Goal: Use online tool/utility: Utilize a website feature to perform a specific function

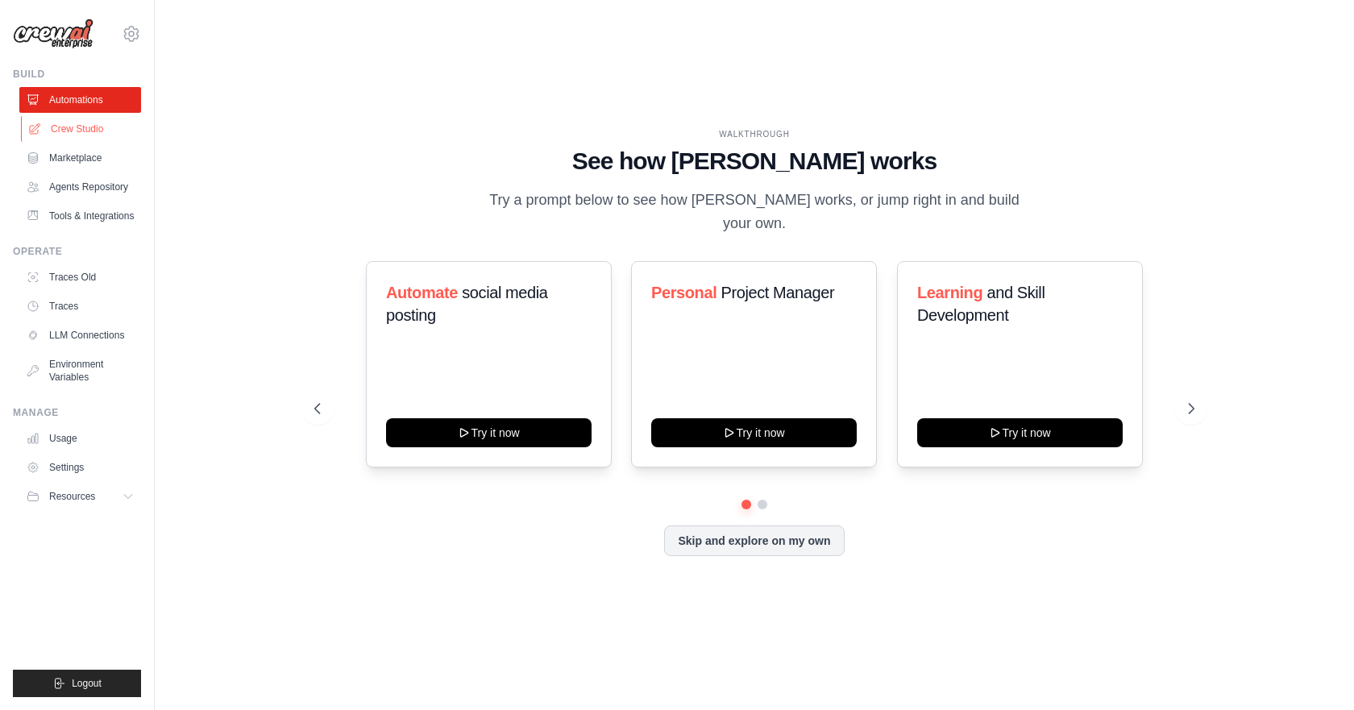
click at [66, 132] on link "Crew Studio" at bounding box center [82, 129] width 122 height 26
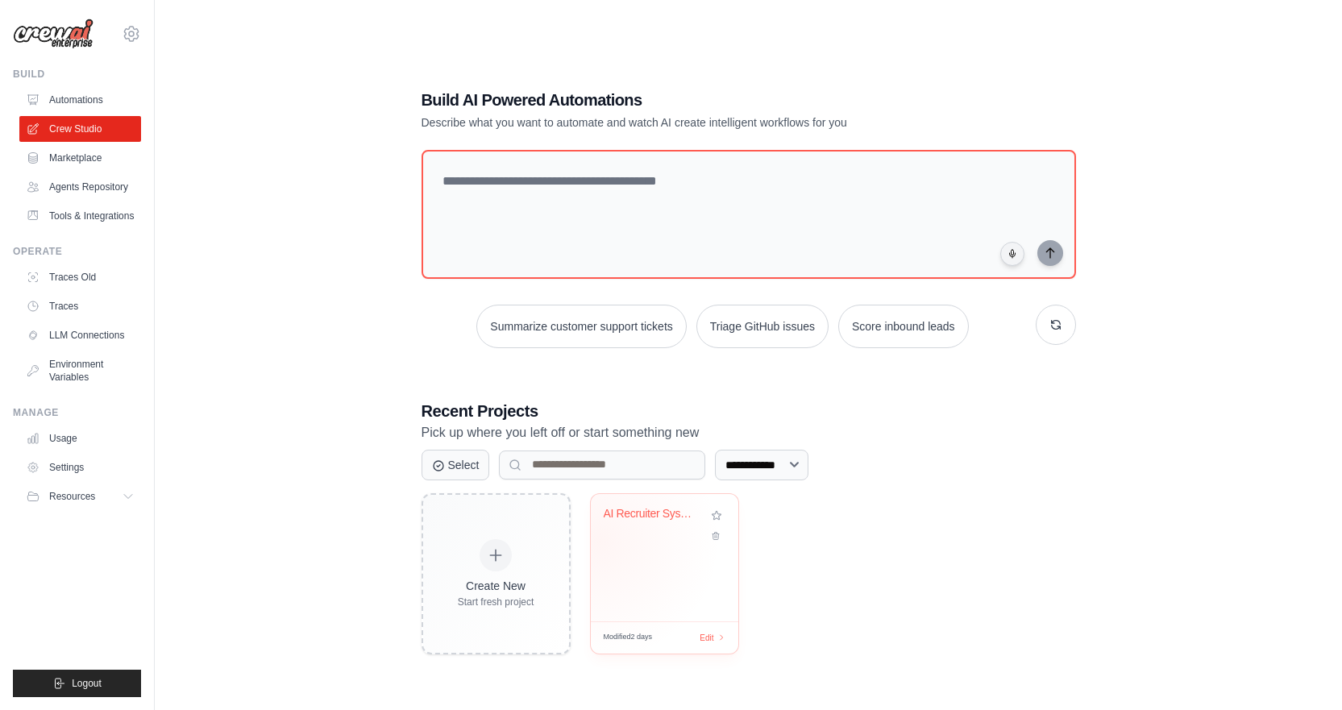
click at [599, 541] on div "AI Recruiter System - Resume Screen..." at bounding box center [664, 557] width 147 height 127
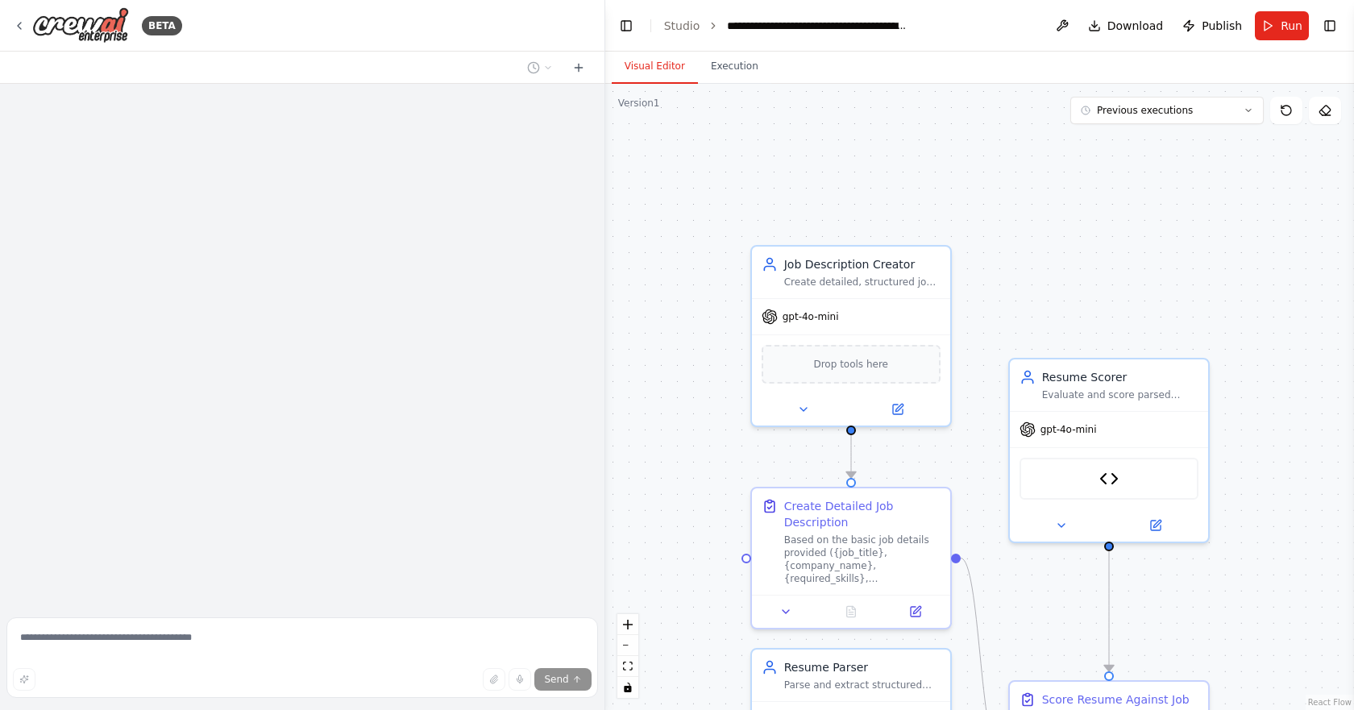
scroll to position [3675, 0]
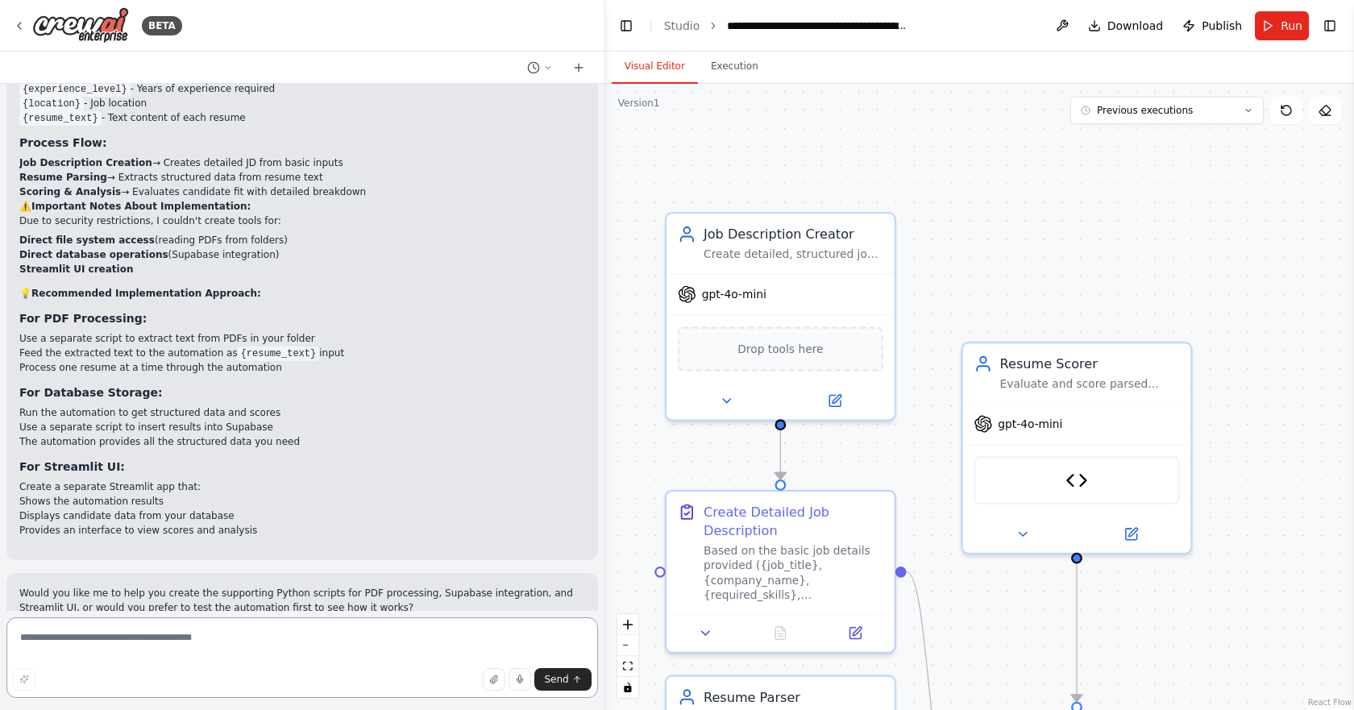
click at [177, 634] on textarea at bounding box center [302, 657] width 592 height 81
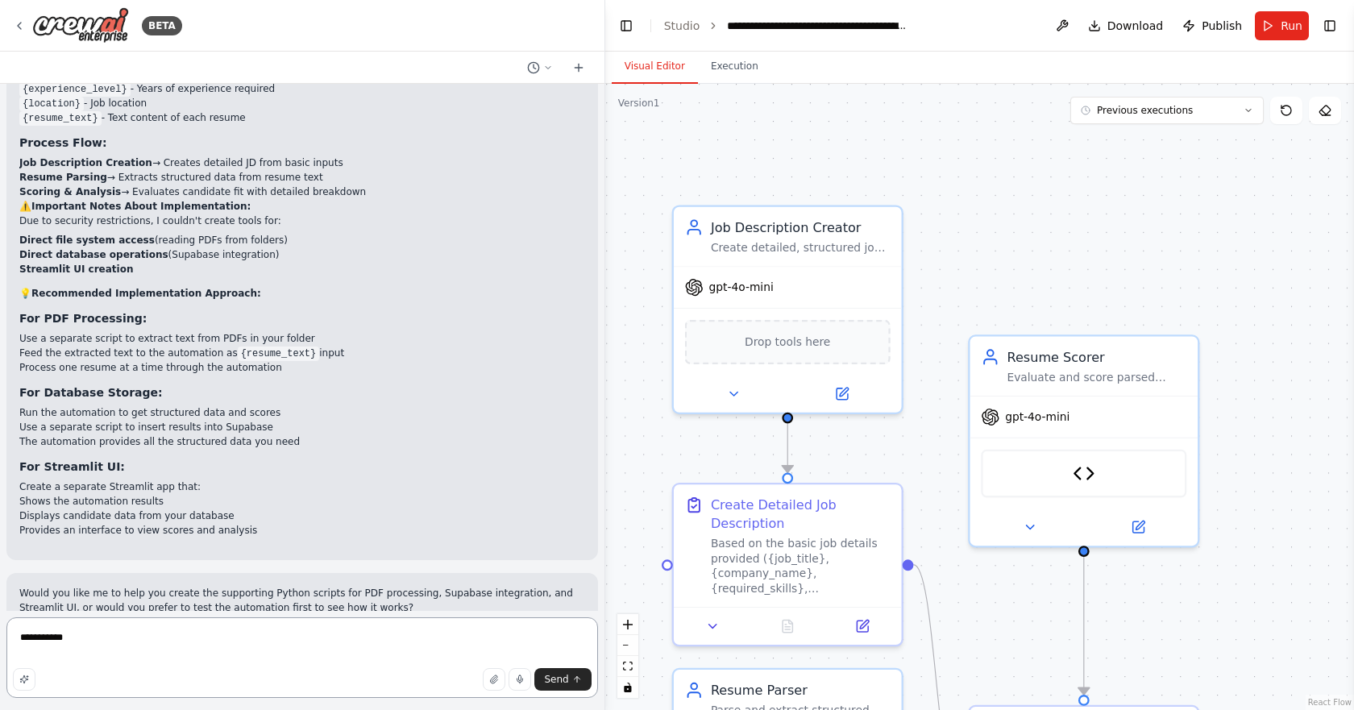
type textarea "**********"
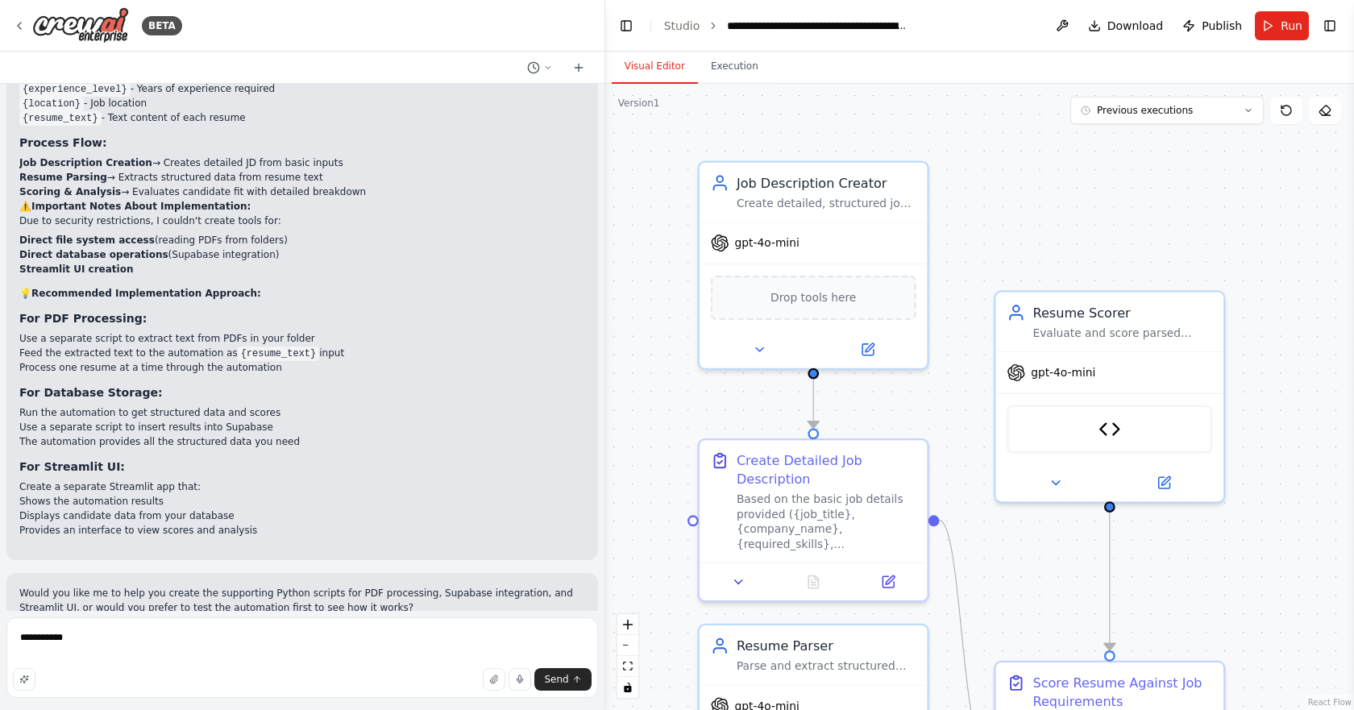
drag, startPoint x: 663, startPoint y: 466, endPoint x: 689, endPoint y: 422, distance: 51.3
click at [689, 422] on div ".deletable-edge-delete-btn { width: 20px; height: 20px; border: 0px solid #ffff…" at bounding box center [979, 397] width 749 height 626
click at [1174, 117] on button "Previous executions" at bounding box center [1166, 110] width 193 height 27
click at [1311, 114] on button at bounding box center [1325, 110] width 32 height 27
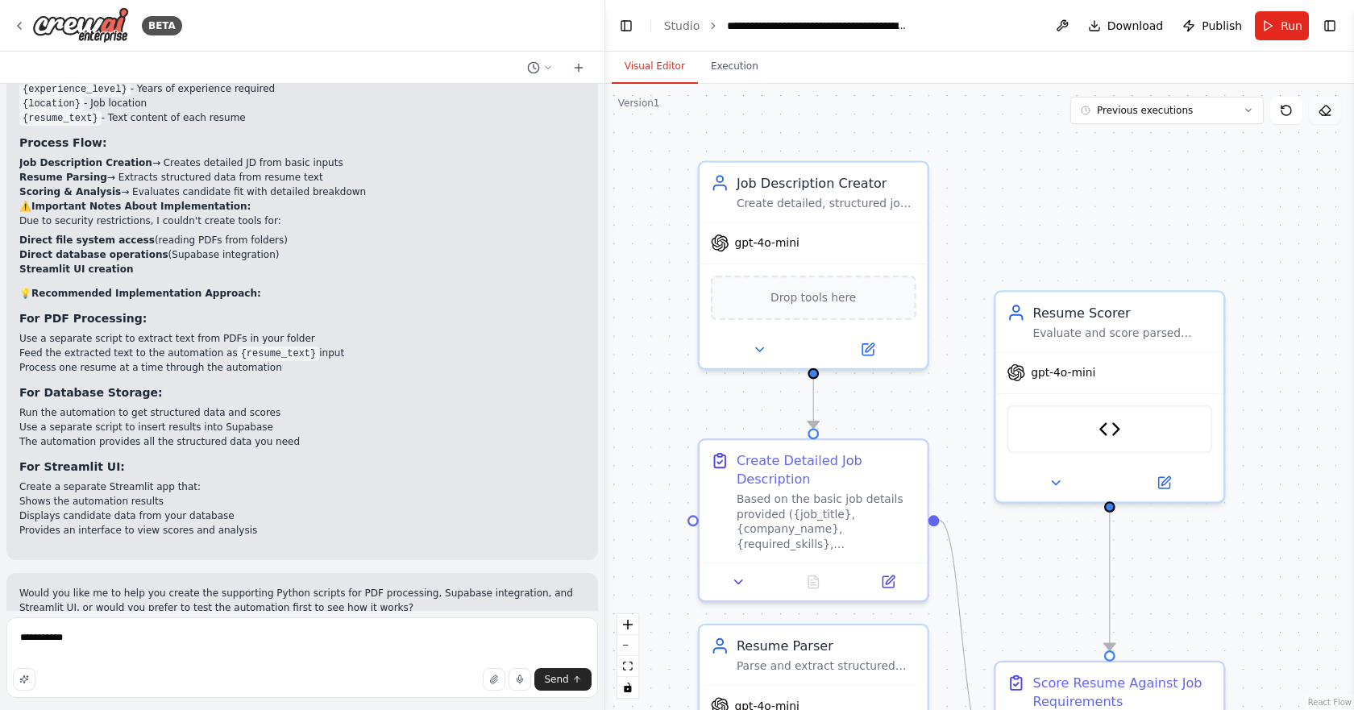
click at [1331, 118] on button at bounding box center [1325, 110] width 32 height 27
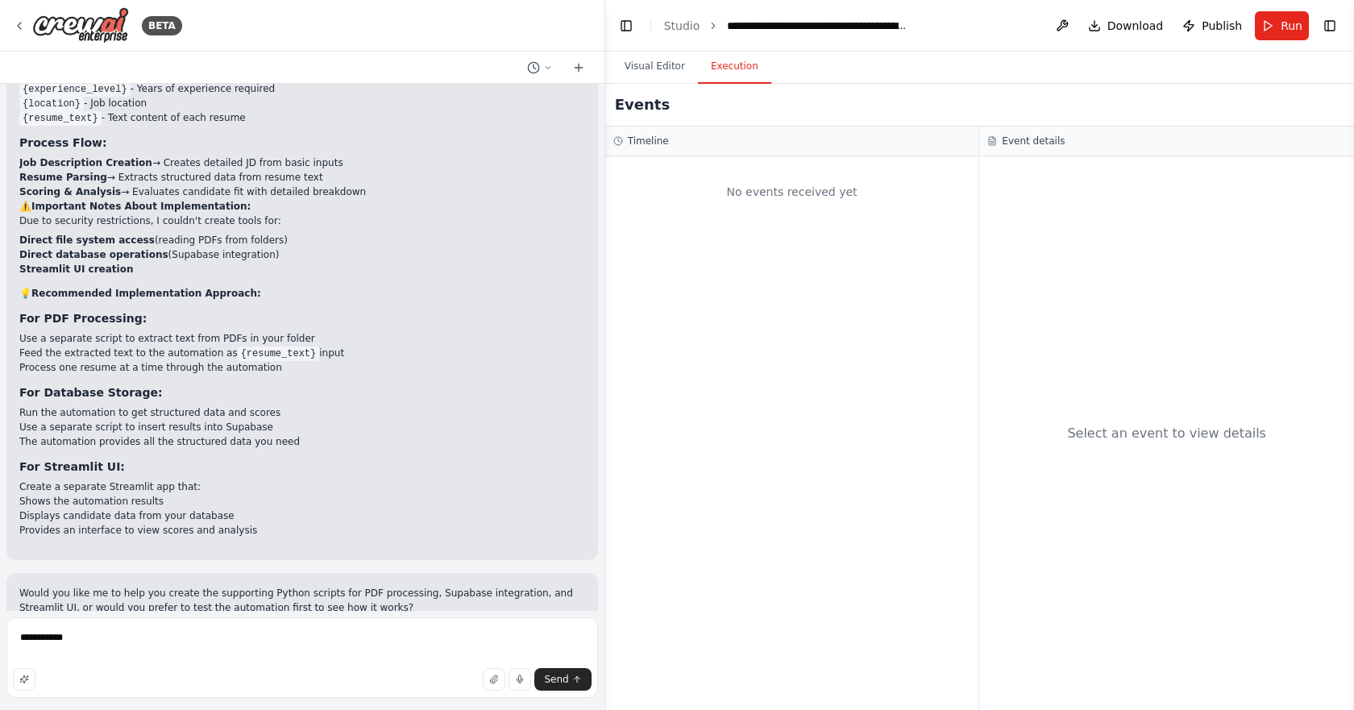
click at [719, 61] on button "Execution" at bounding box center [734, 67] width 73 height 34
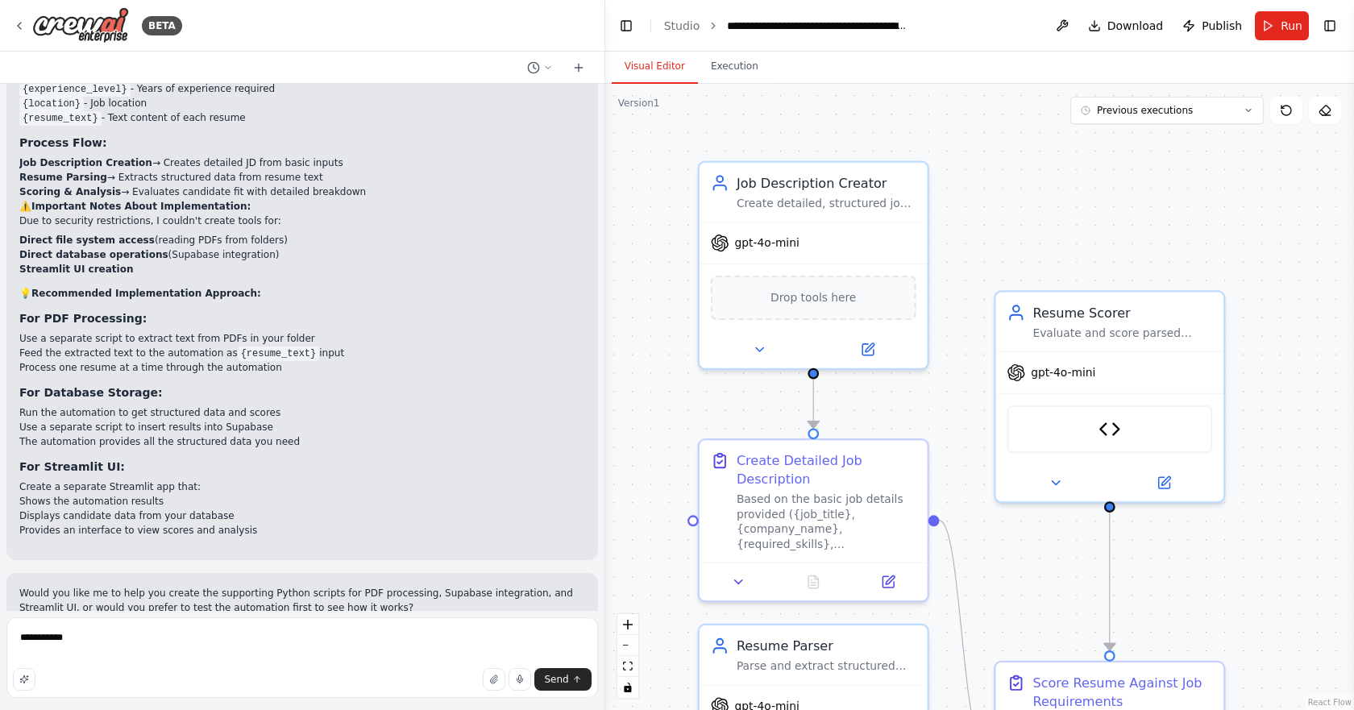
click at [660, 68] on button "Visual Editor" at bounding box center [655, 67] width 86 height 34
click at [1297, 18] on span "Run" at bounding box center [1292, 26] width 22 height 16
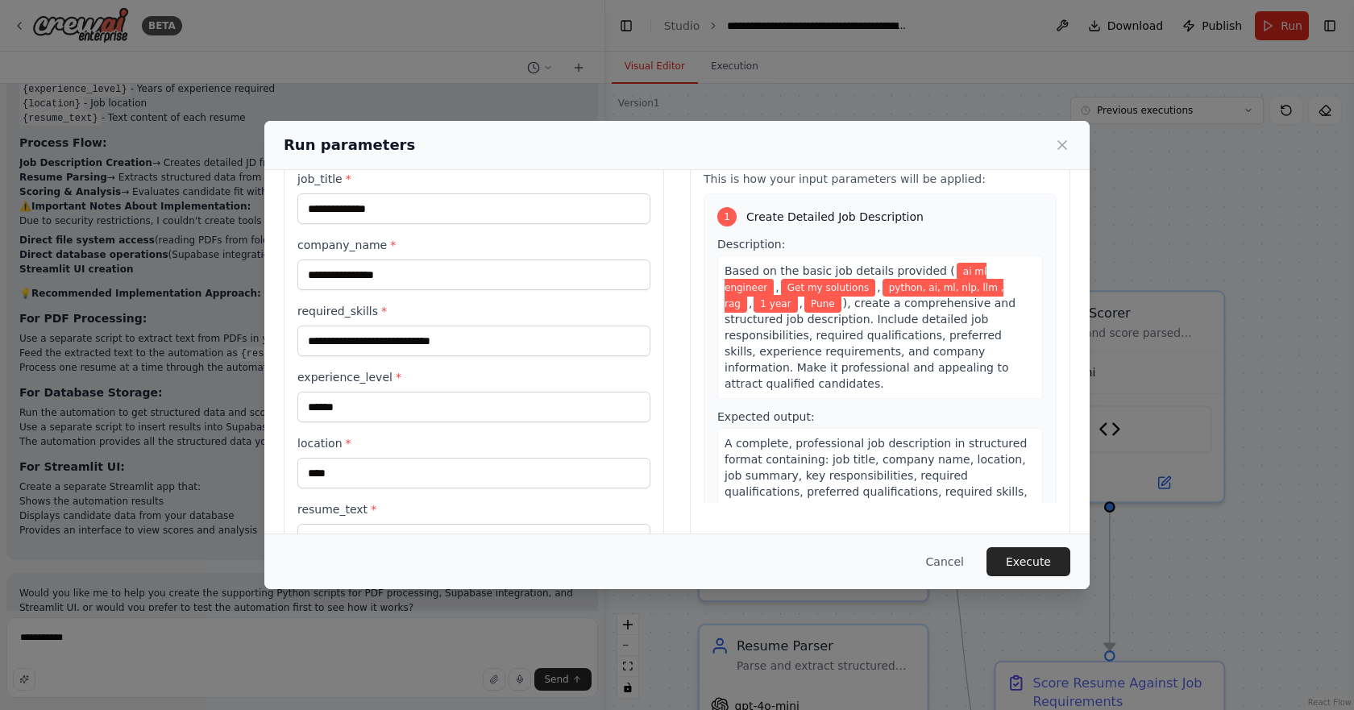
scroll to position [109, 0]
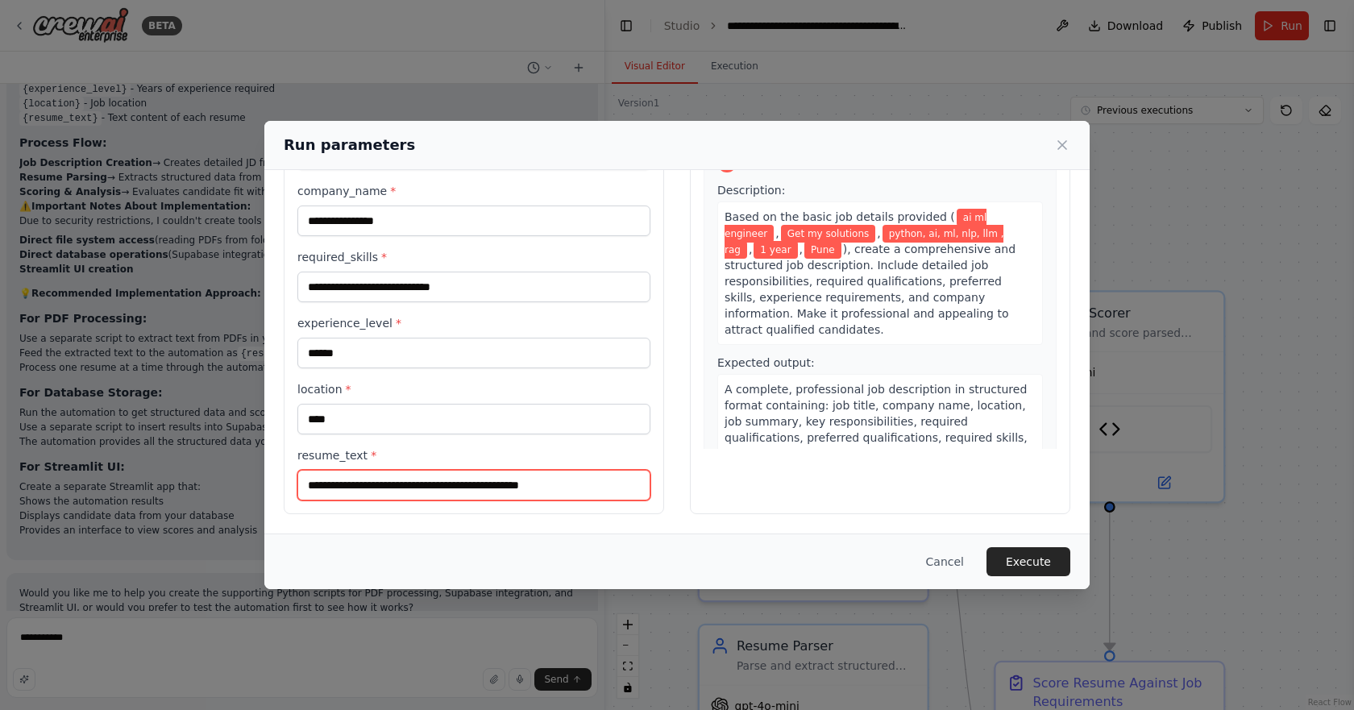
click at [524, 489] on input "**********" at bounding box center [473, 485] width 353 height 31
paste input "**********"
type input "**********"
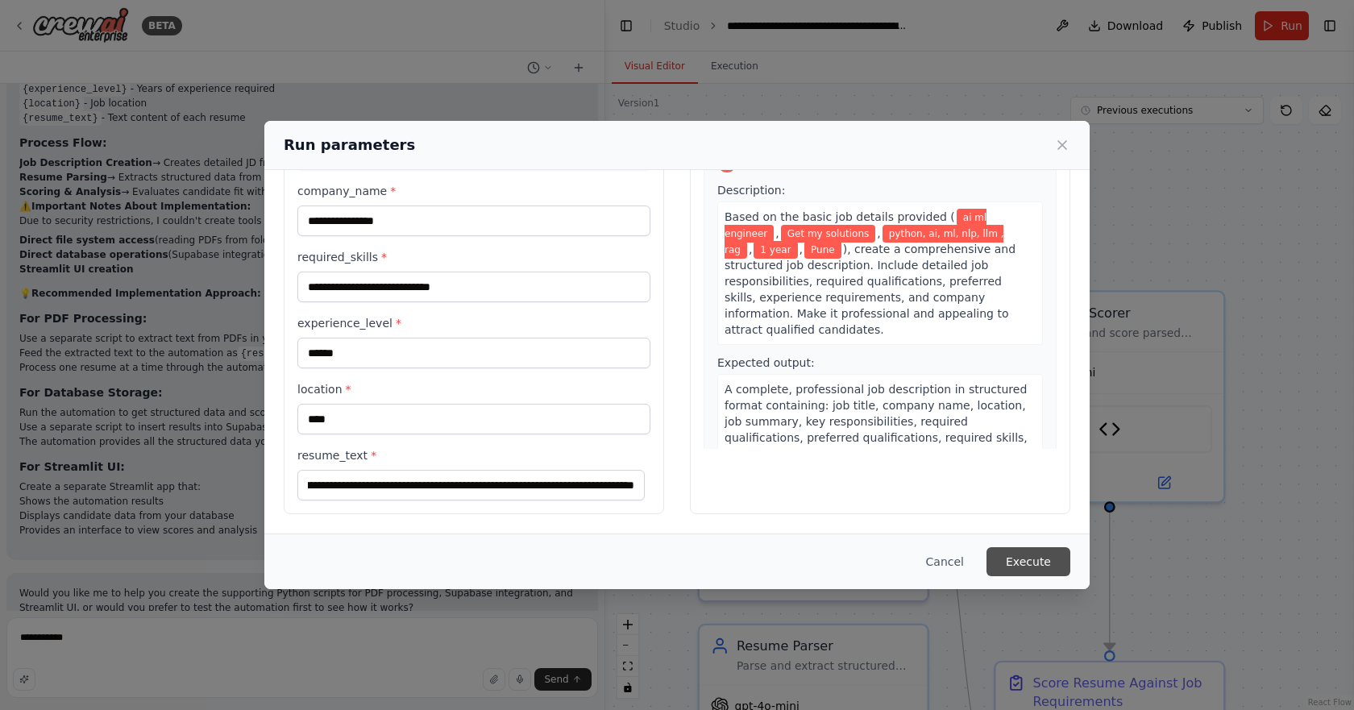
scroll to position [0, 0]
click at [1013, 553] on button "Execute" at bounding box center [1029, 561] width 84 height 29
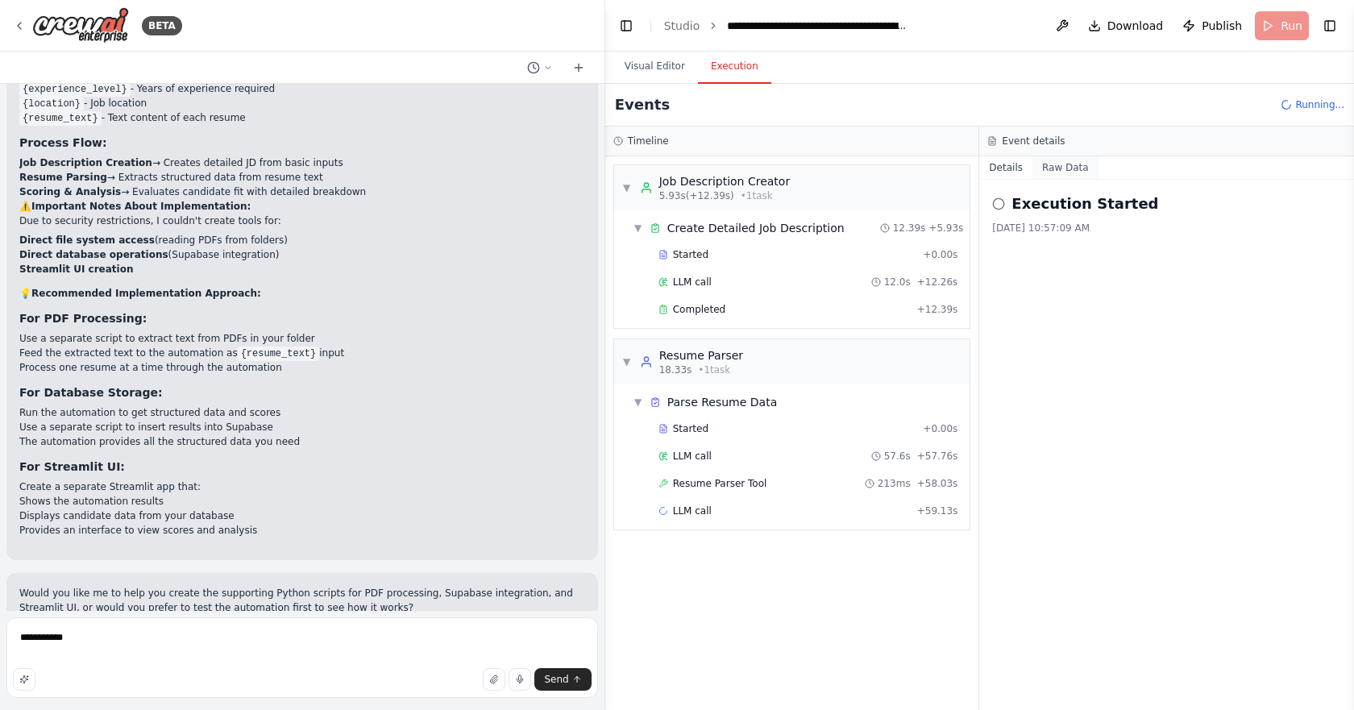
click at [1045, 169] on button "Raw Data" at bounding box center [1065, 167] width 66 height 23
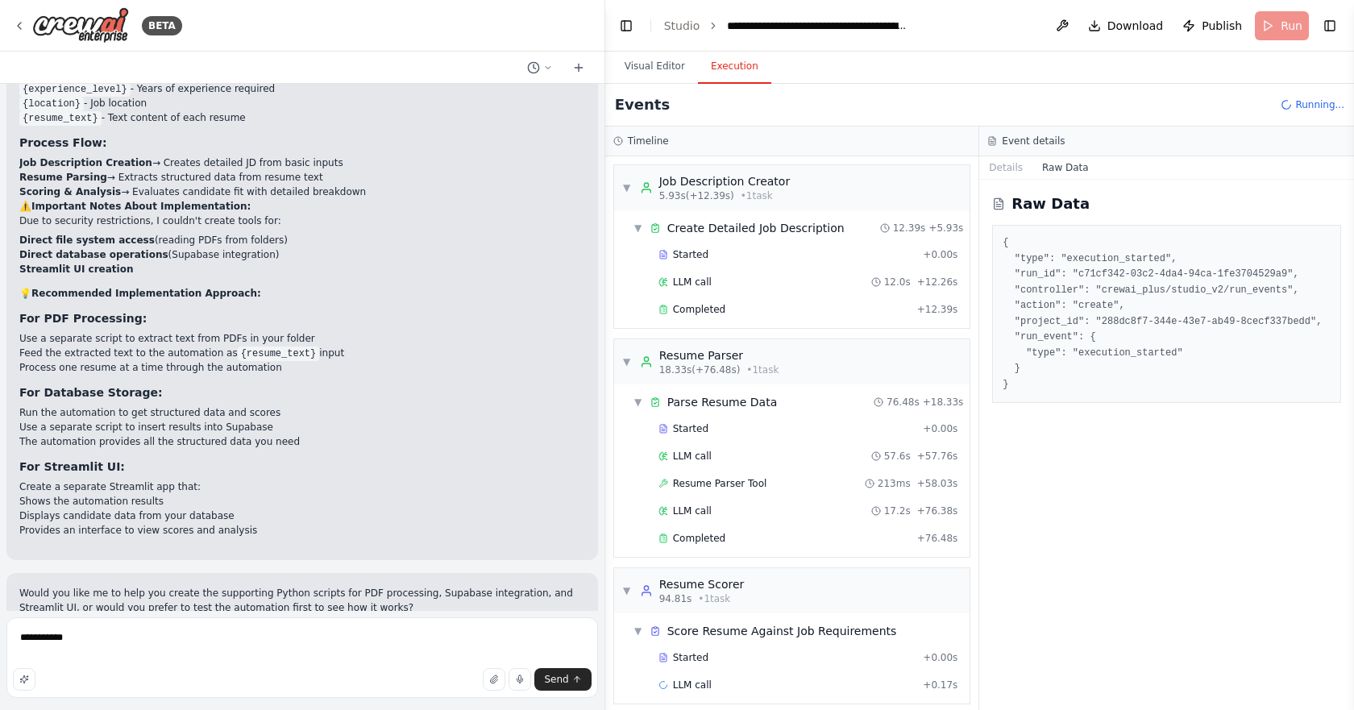
scroll to position [12, 0]
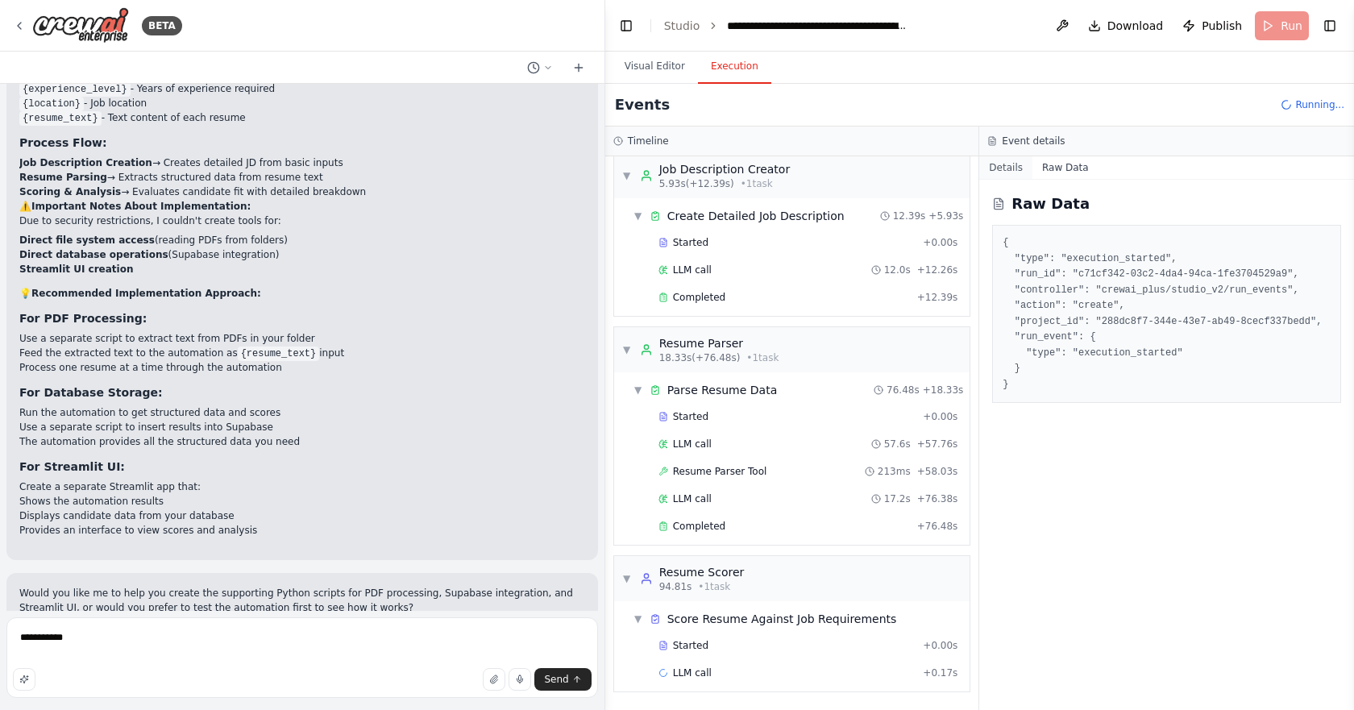
click at [999, 166] on button "Details" at bounding box center [1005, 167] width 53 height 23
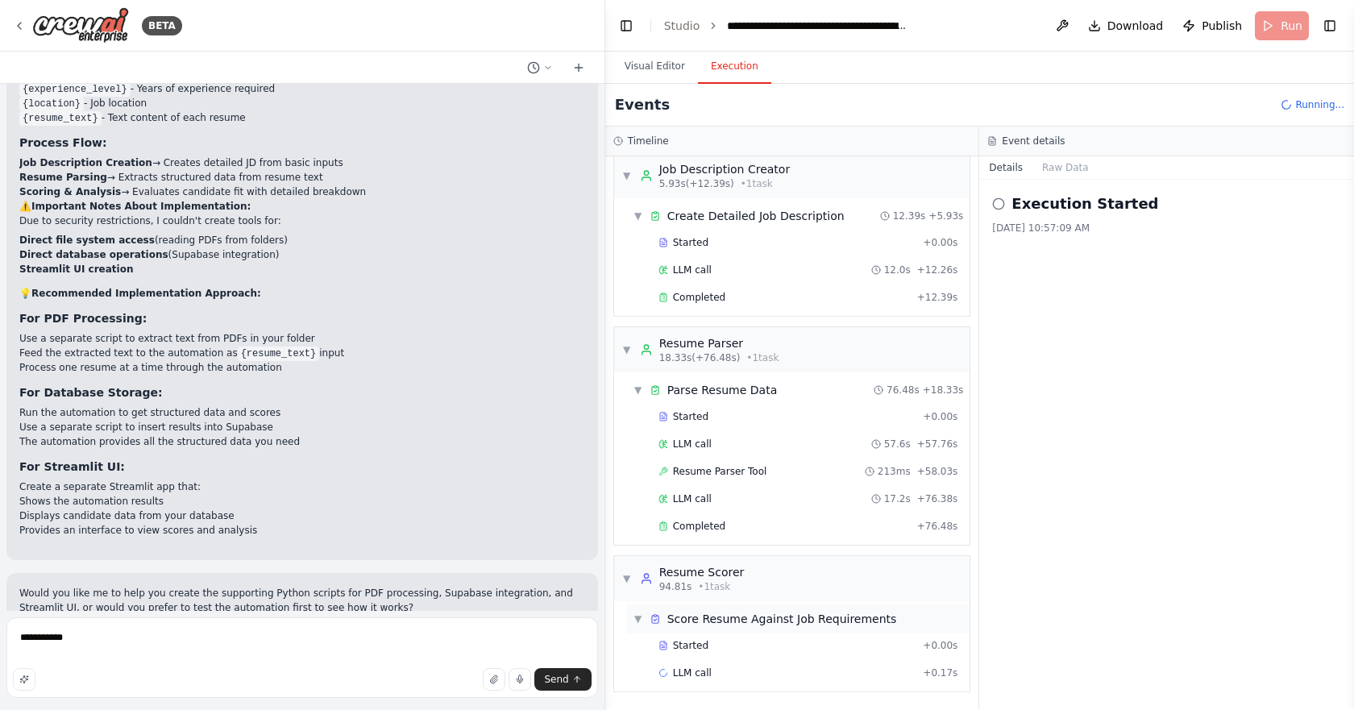
click at [640, 623] on span "▼" at bounding box center [639, 619] width 10 height 13
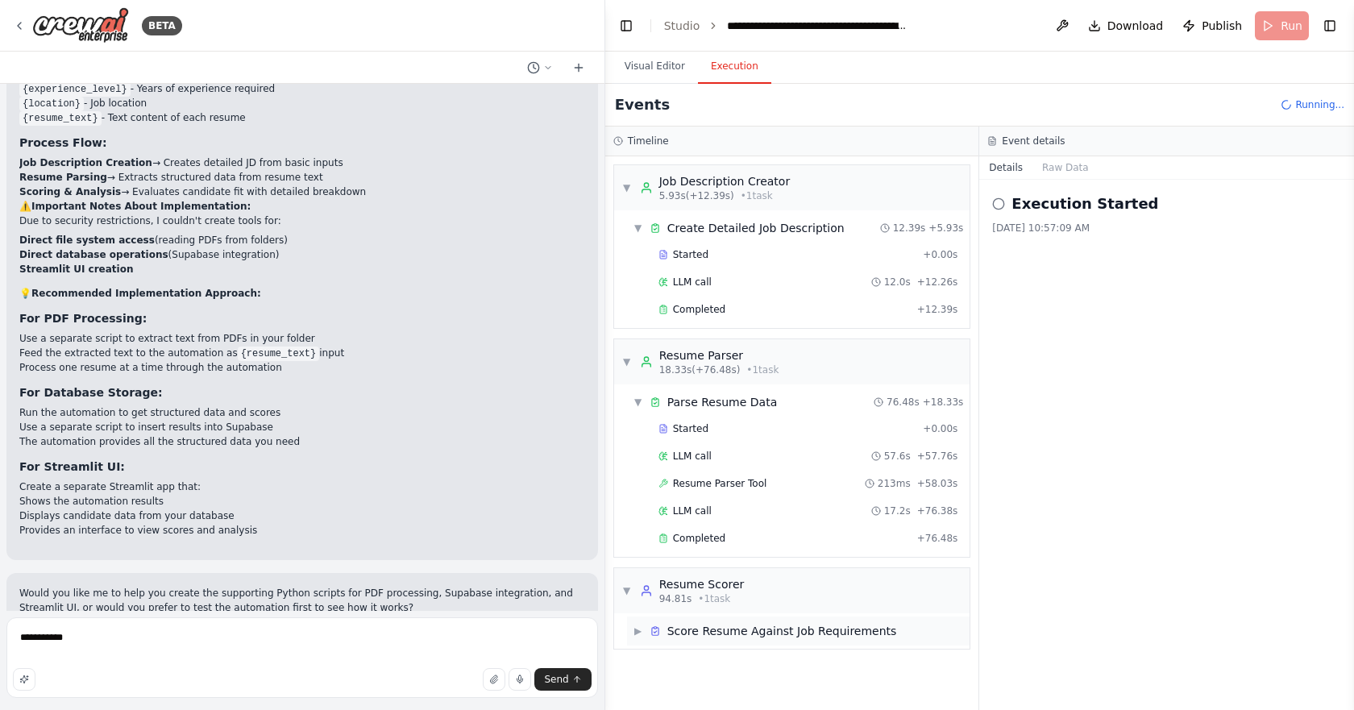
scroll to position [0, 0]
click at [640, 631] on span "▶" at bounding box center [639, 631] width 10 height 13
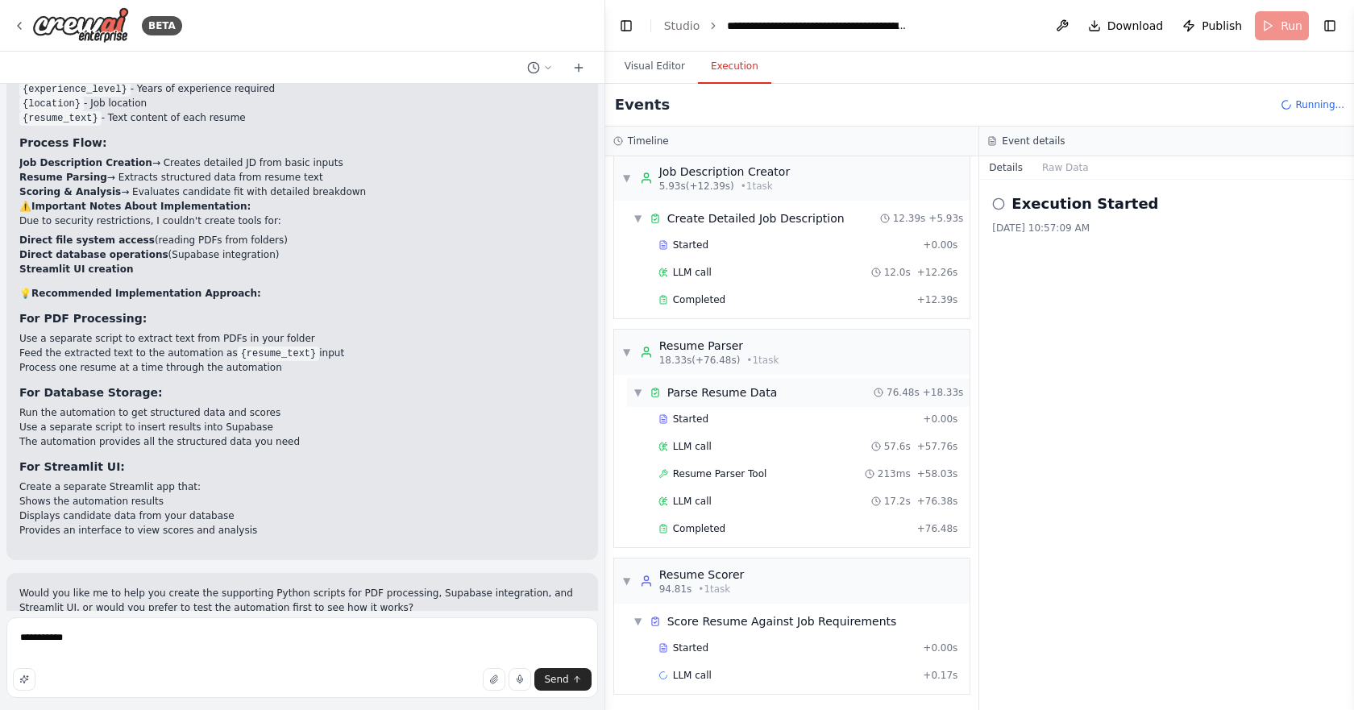
scroll to position [12, 0]
click at [841, 565] on div "▼ Resume Scorer 94.81s • 1 task" at bounding box center [792, 578] width 356 height 45
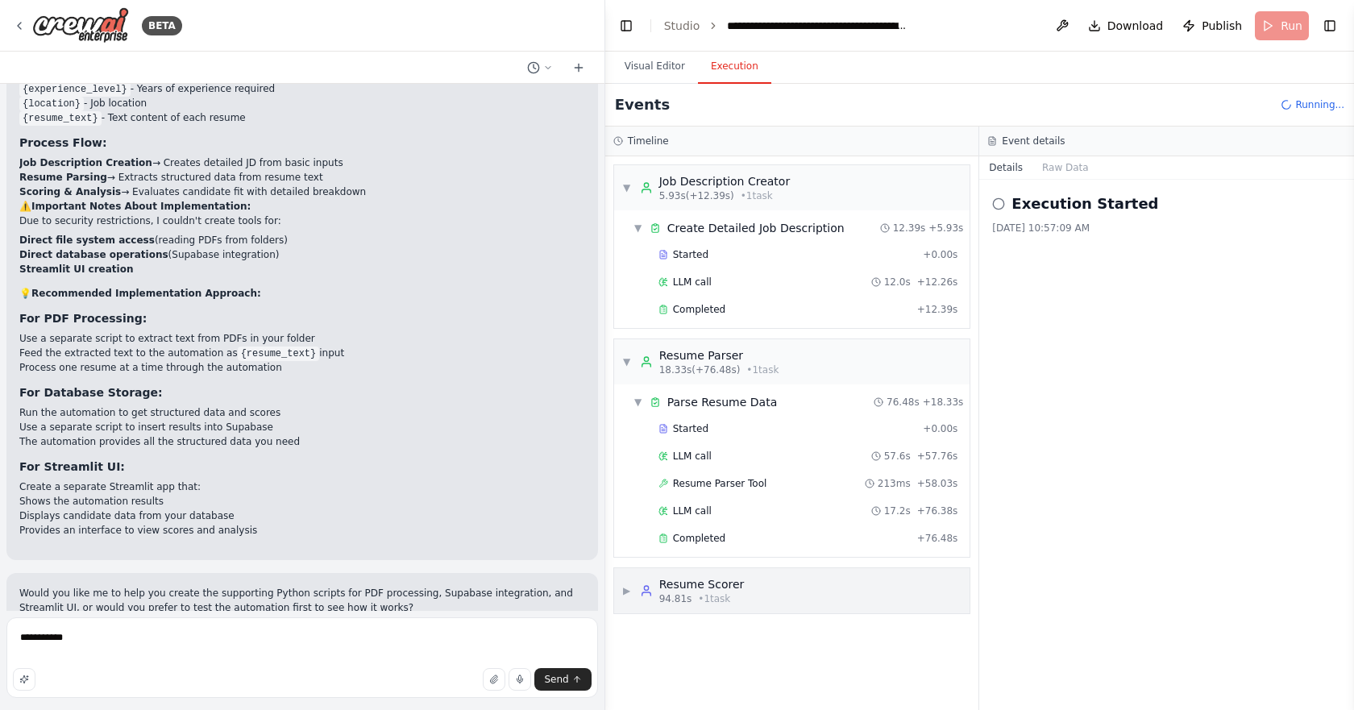
scroll to position [0, 0]
click at [841, 568] on div "▶ Resume Scorer 94.81s • 1 task" at bounding box center [792, 590] width 356 height 45
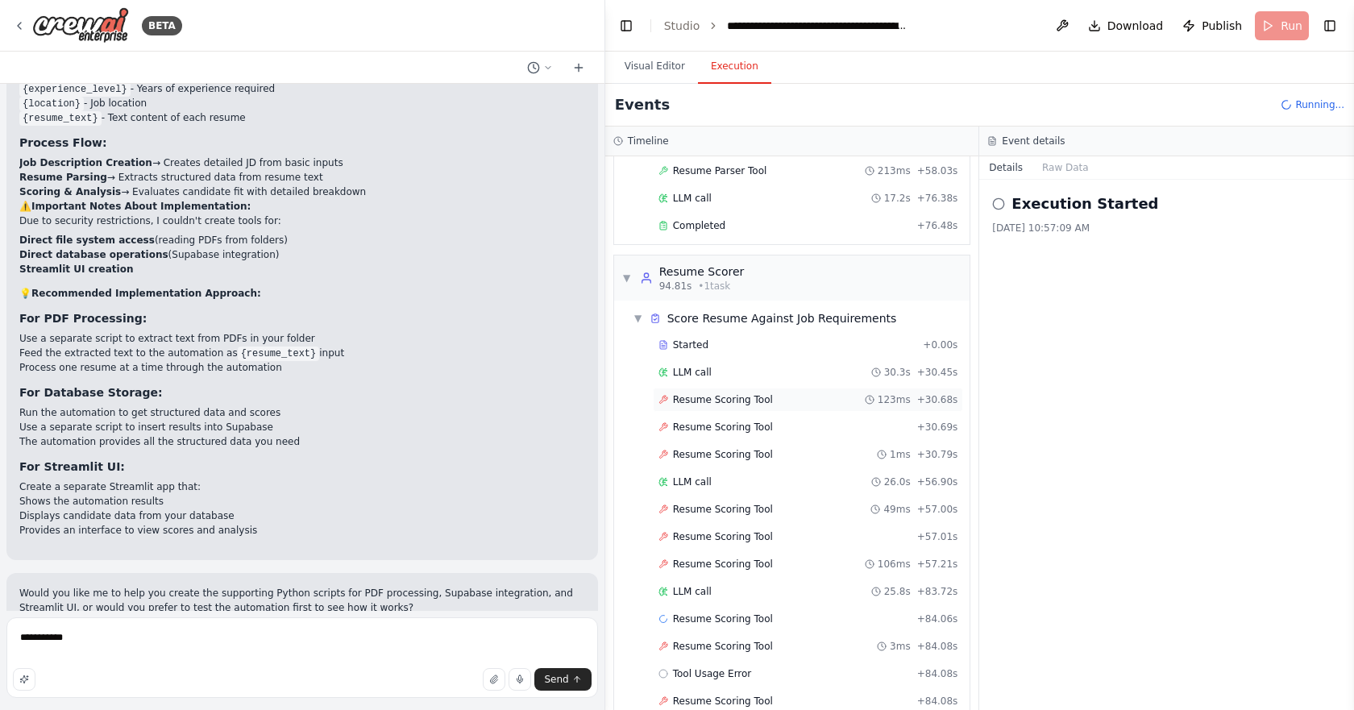
scroll to position [368, 0]
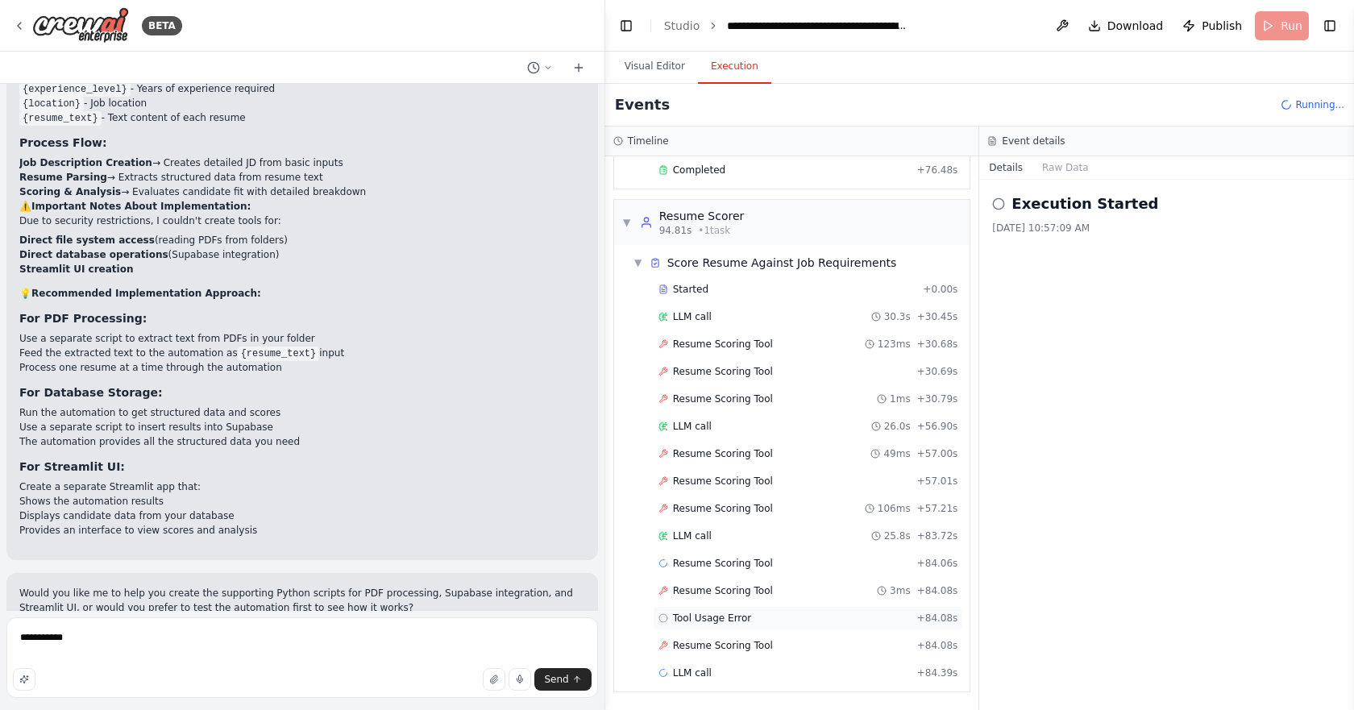
click at [747, 617] on div "Tool Usage Error + 84.08s" at bounding box center [808, 618] width 300 height 13
click at [724, 545] on div "LLM call 25.8s + 83.72s" at bounding box center [808, 536] width 311 height 24
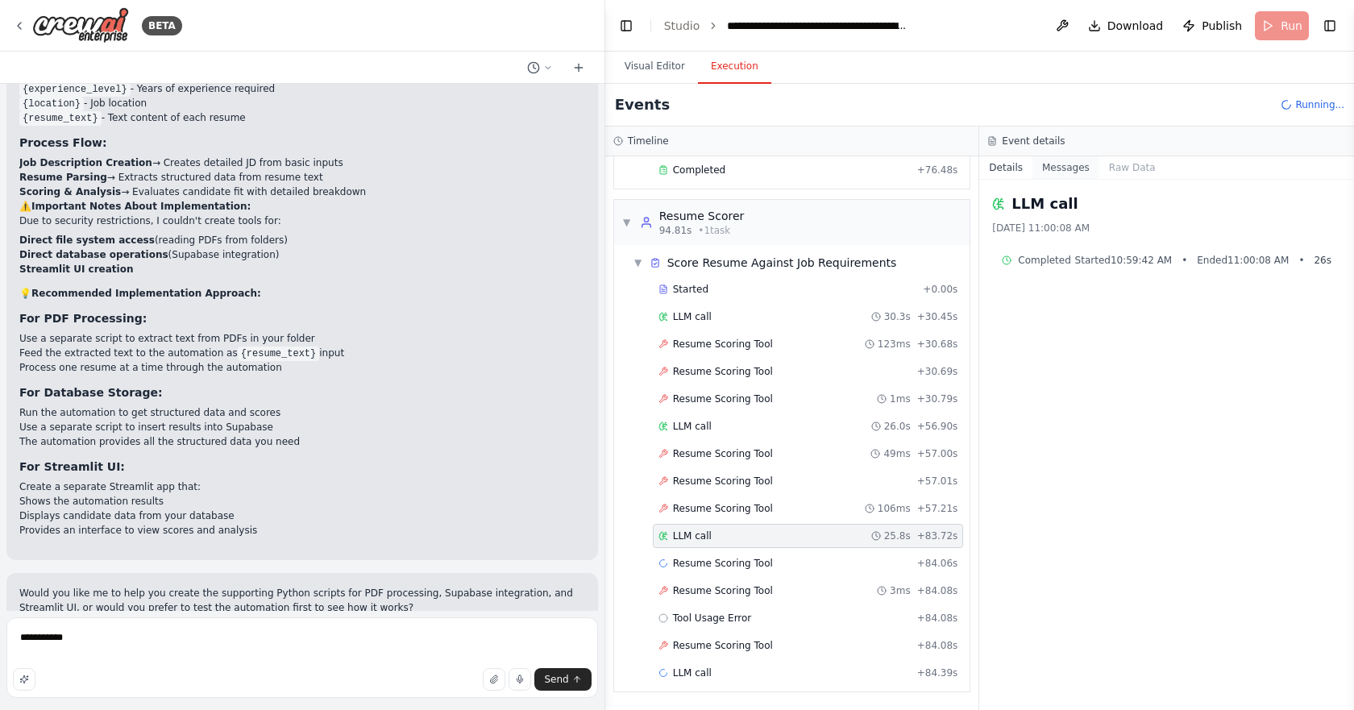
click at [1060, 170] on button "Messages" at bounding box center [1065, 167] width 67 height 23
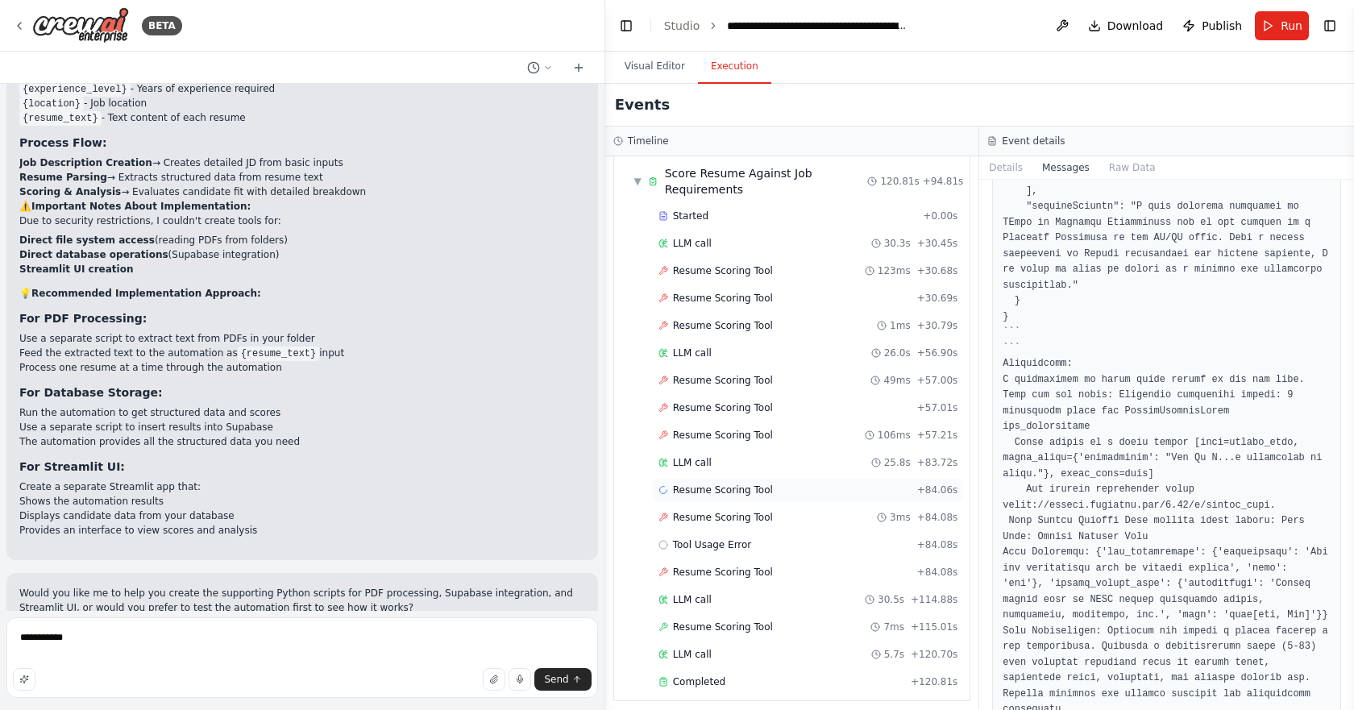
scroll to position [467, 0]
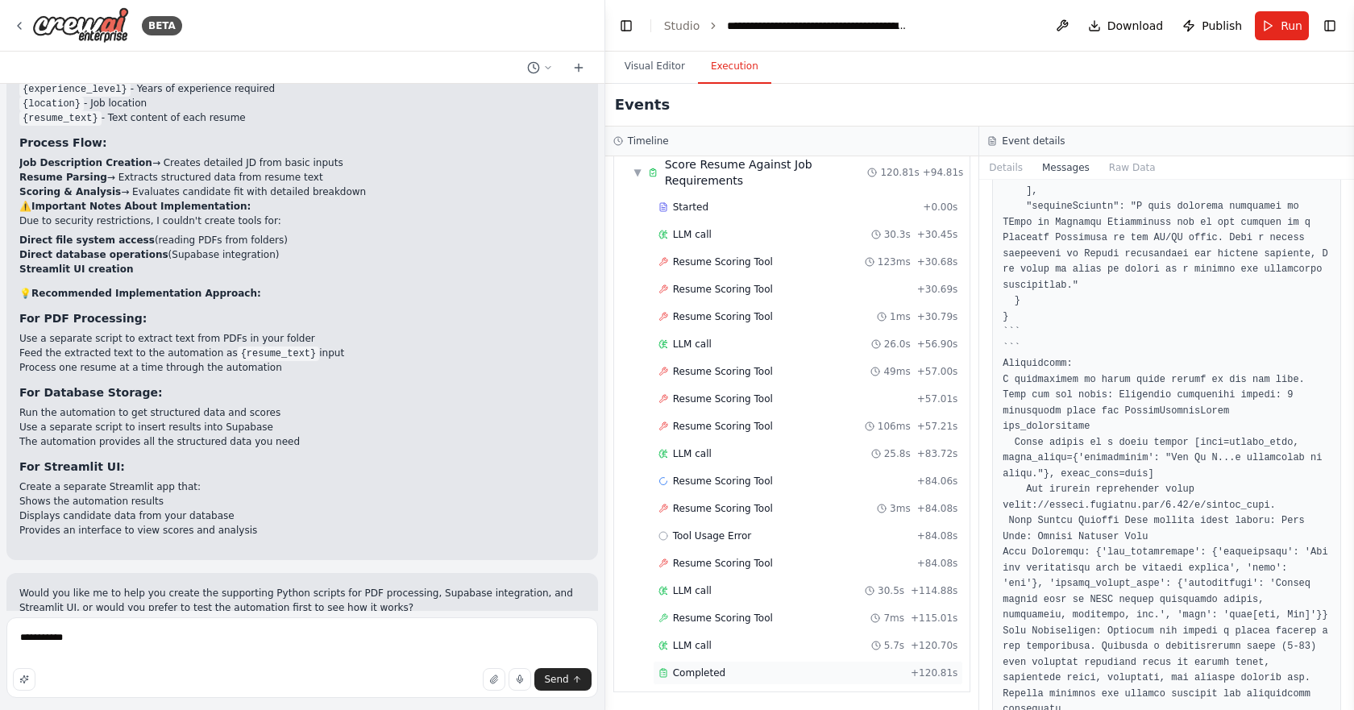
click at [762, 679] on div "Completed + 120.81s" at bounding box center [808, 673] width 311 height 24
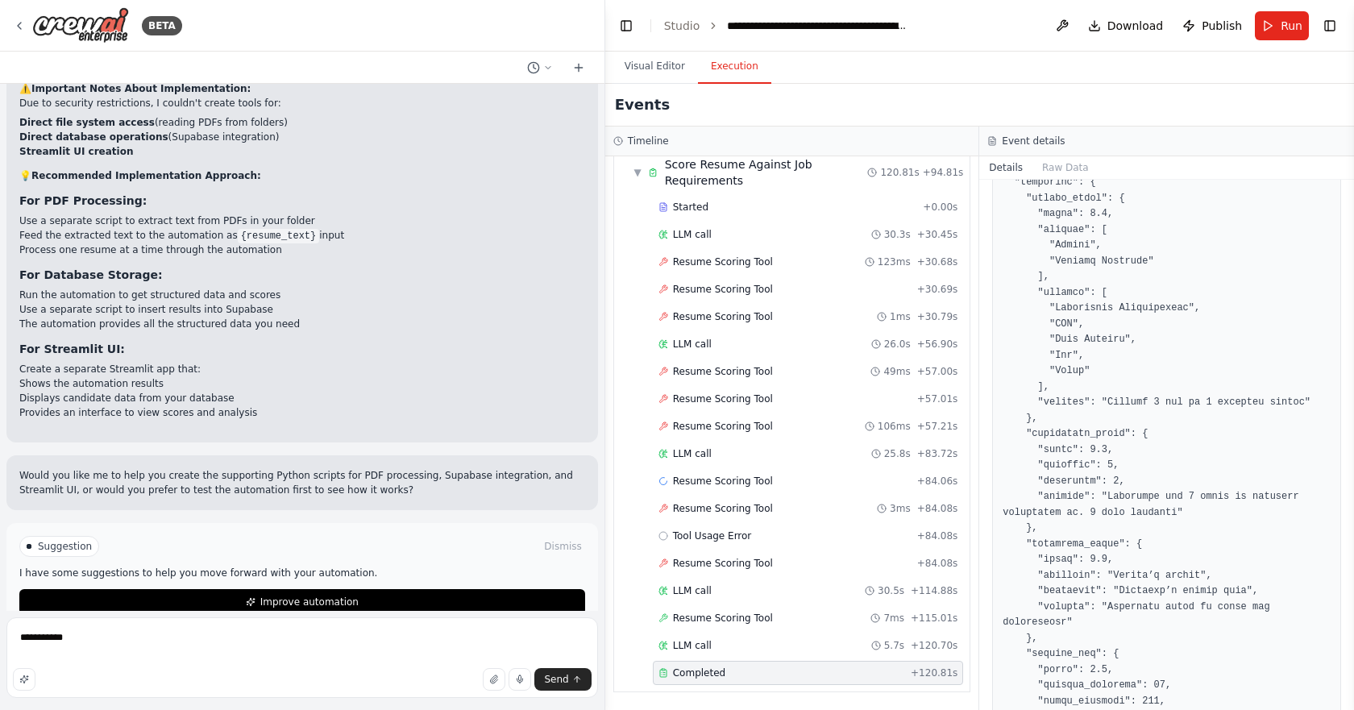
scroll to position [641, 0]
